Goal: Task Accomplishment & Management: Manage account settings

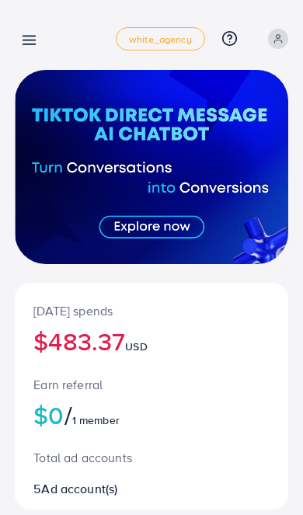
click at [11, 40] on div "[DATE] spends $483.37 USD Earn referral $0 / 1 member Total ad accounts 5 Ad ac…" at bounding box center [151, 500] width 303 height 1001
click at [33, 37] on icon at bounding box center [29, 40] width 16 height 16
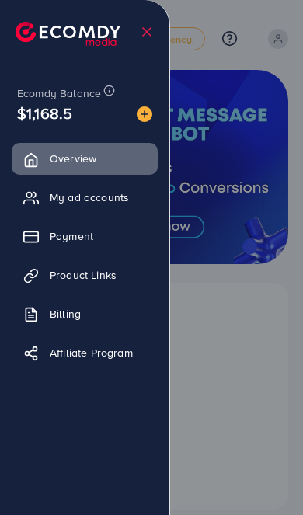
click at [46, 312] on link "Billing" at bounding box center [85, 313] width 146 height 31
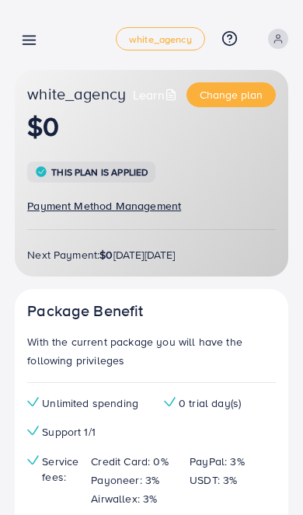
click at [24, 40] on line at bounding box center [29, 40] width 12 height 0
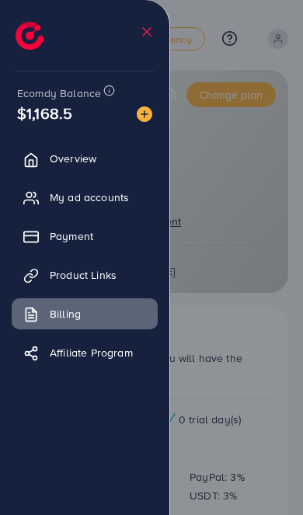
click at [50, 233] on link "Payment" at bounding box center [85, 236] width 146 height 31
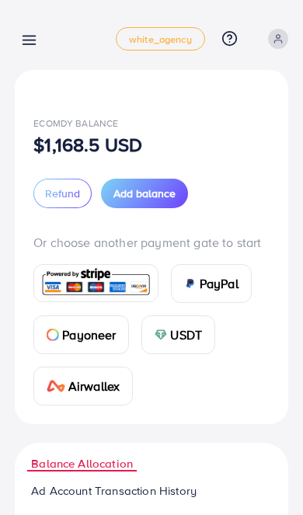
click at [134, 193] on span "Add balance" at bounding box center [144, 194] width 62 height 16
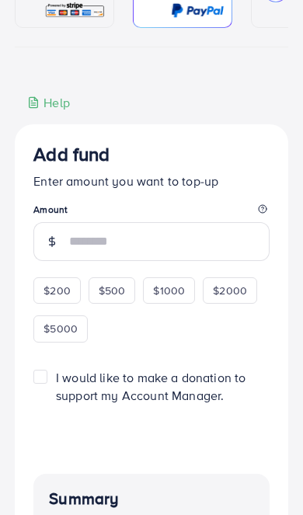
scroll to position [177, 0]
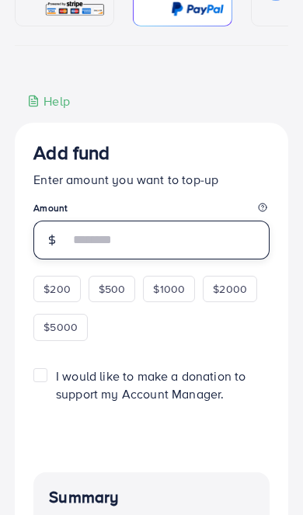
click at [81, 230] on input "number" at bounding box center [169, 240] width 200 height 39
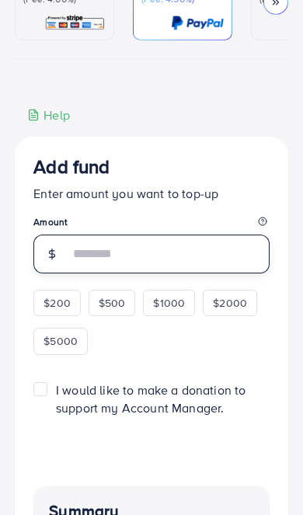
scroll to position [0, 0]
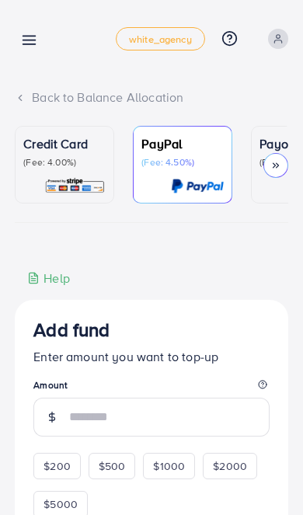
click at [49, 162] on p "(Fee: 4.00%)" at bounding box center [64, 162] width 82 height 12
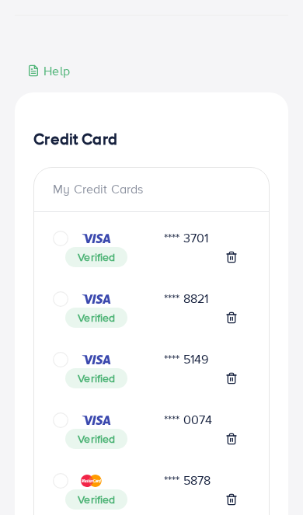
scroll to position [222, 0]
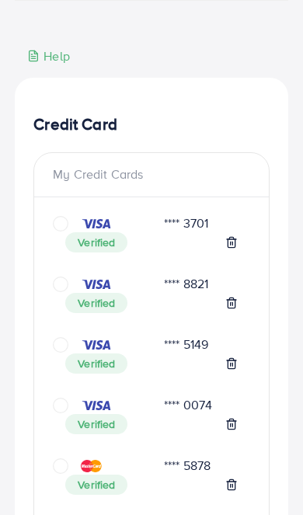
click at [57, 286] on icon "circle" at bounding box center [61, 285] width 16 height 16
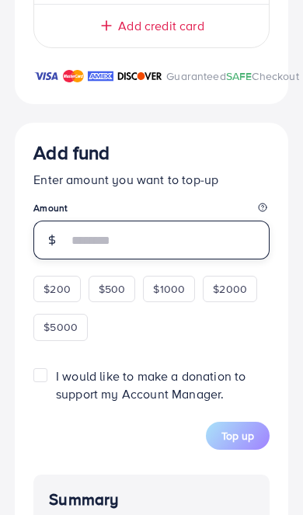
scroll to position [2240, 0]
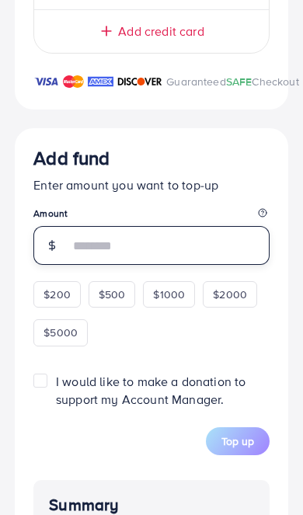
click at [86, 260] on input "number" at bounding box center [169, 245] width 200 height 39
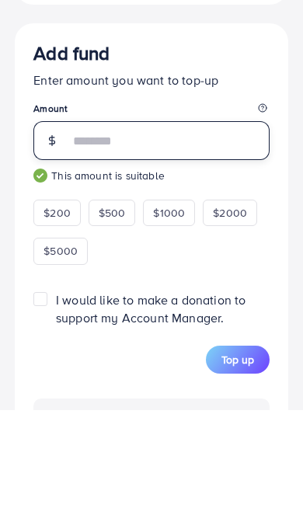
type input "***"
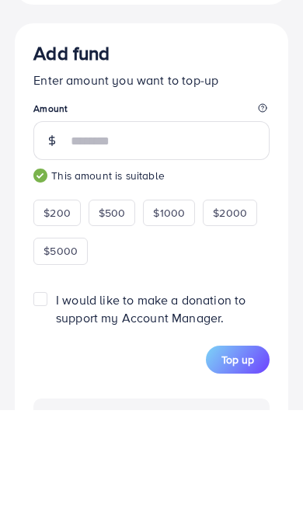
scroll to position [2345, 0]
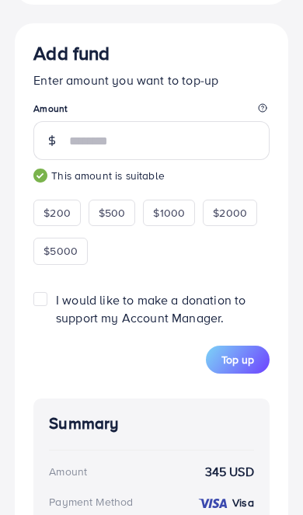
click at [249, 364] on span "Top up" at bounding box center [237, 360] width 33 height 16
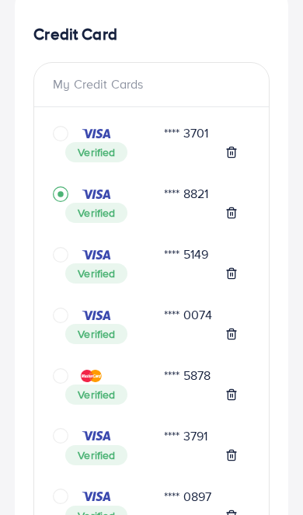
scroll to position [313, 0]
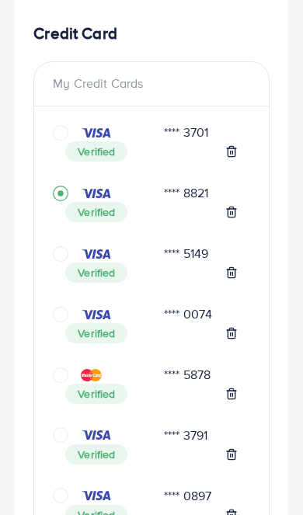
click at [61, 252] on icon "circle" at bounding box center [61, 254] width 16 height 16
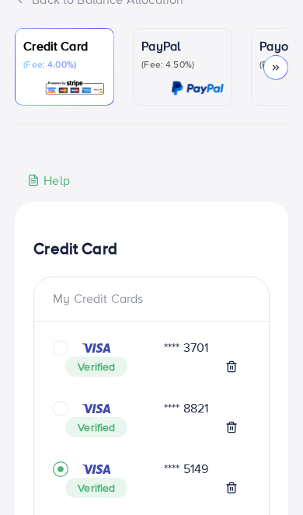
scroll to position [0, 0]
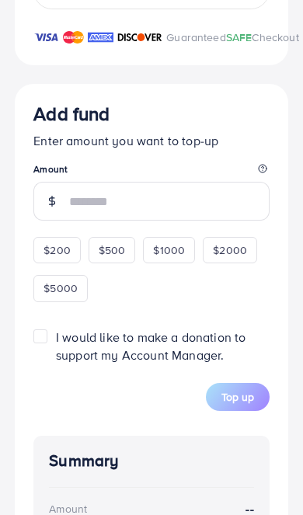
click at [93, 213] on input "number" at bounding box center [169, 201] width 200 height 39
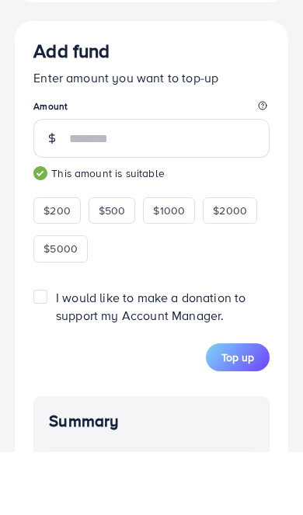
type input "***"
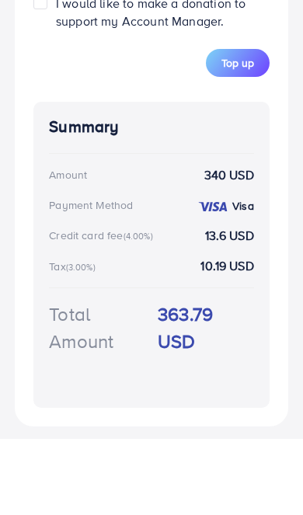
scroll to position [2565, 0]
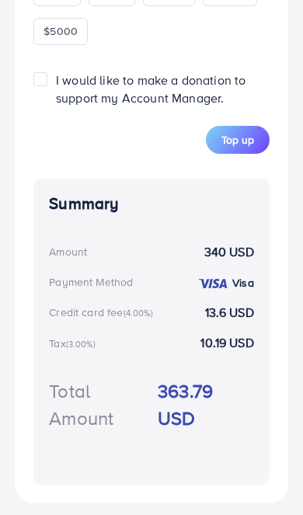
click at [243, 148] on span "Top up" at bounding box center [237, 140] width 33 height 16
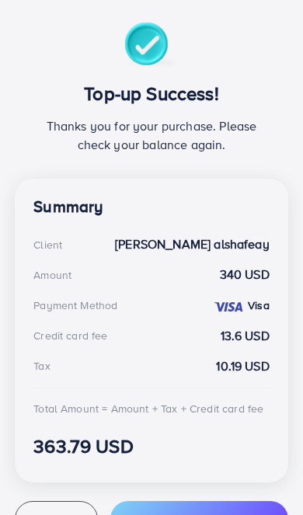
scroll to position [309, 0]
